Goal: Information Seeking & Learning: Learn about a topic

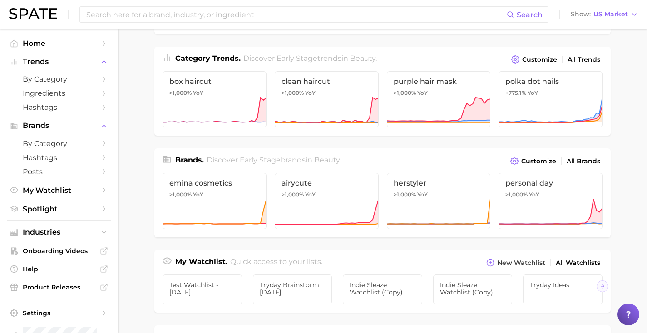
scroll to position [111, 0]
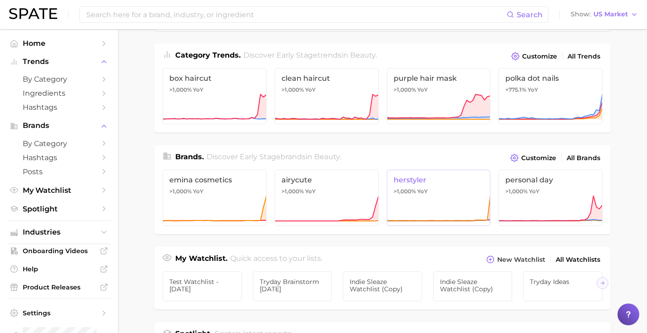
click at [468, 199] on link "herstyler >1,000% YoY" at bounding box center [439, 198] width 104 height 56
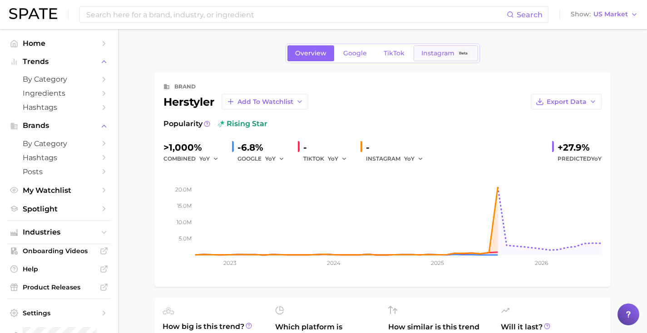
click at [459, 54] on span "Beta" at bounding box center [463, 53] width 9 height 8
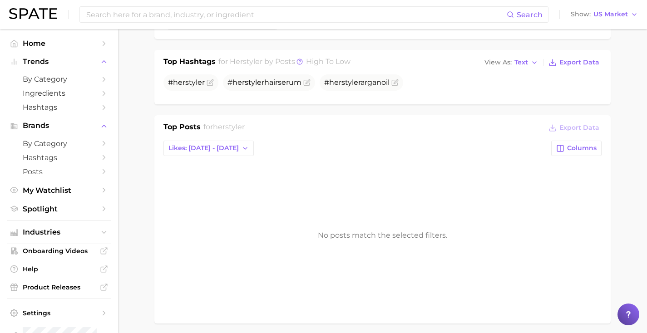
scroll to position [280, 0]
click at [241, 145] on icon "button" at bounding box center [244, 146] width 7 height 7
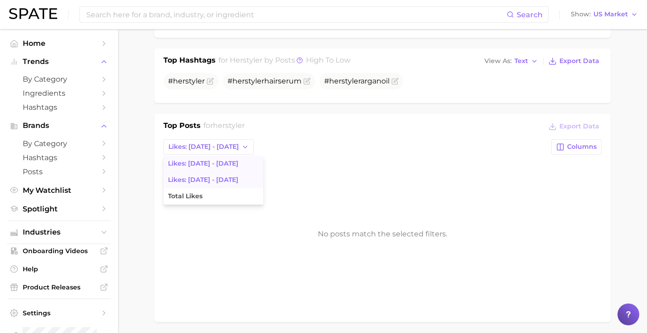
click at [219, 179] on span "Likes: [DATE] - [DATE]" at bounding box center [203, 180] width 70 height 8
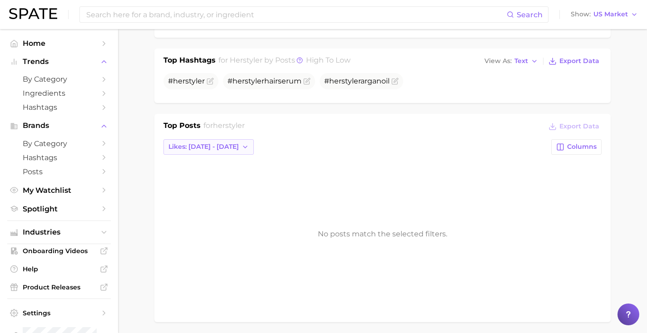
click at [216, 147] on span "Likes: [DATE] - [DATE]" at bounding box center [203, 147] width 70 height 8
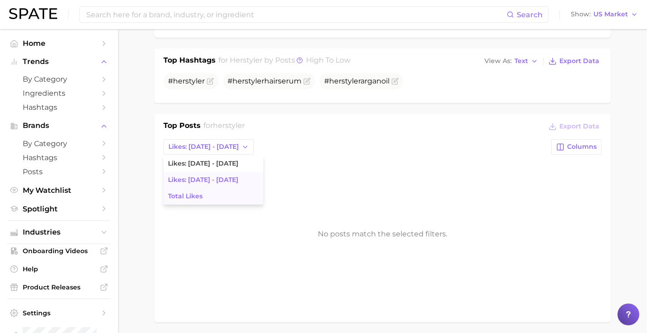
click at [207, 199] on button "Total Likes" at bounding box center [213, 196] width 100 height 16
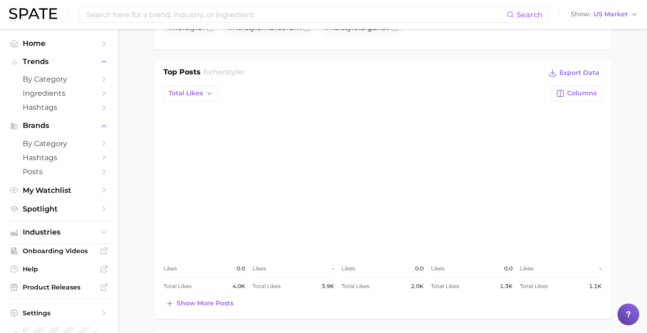
scroll to position [335, 0]
click at [304, 147] on link "view post on Instagram" at bounding box center [293, 178] width 82 height 147
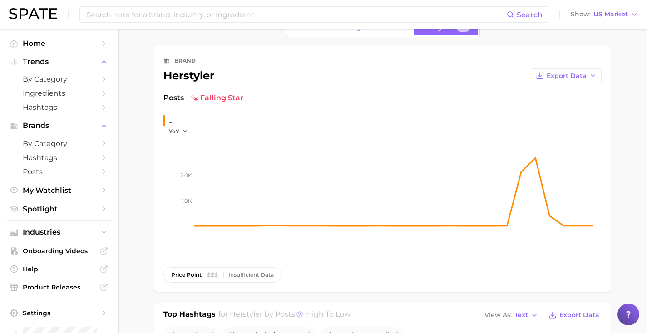
scroll to position [0, 0]
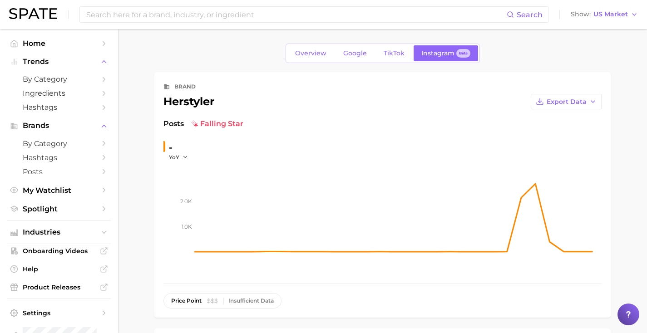
click at [366, 126] on div "Posts falling star" at bounding box center [382, 123] width 438 height 11
click at [62, 43] on span "Home" at bounding box center [59, 43] width 73 height 9
